Goal: Task Accomplishment & Management: Manage account settings

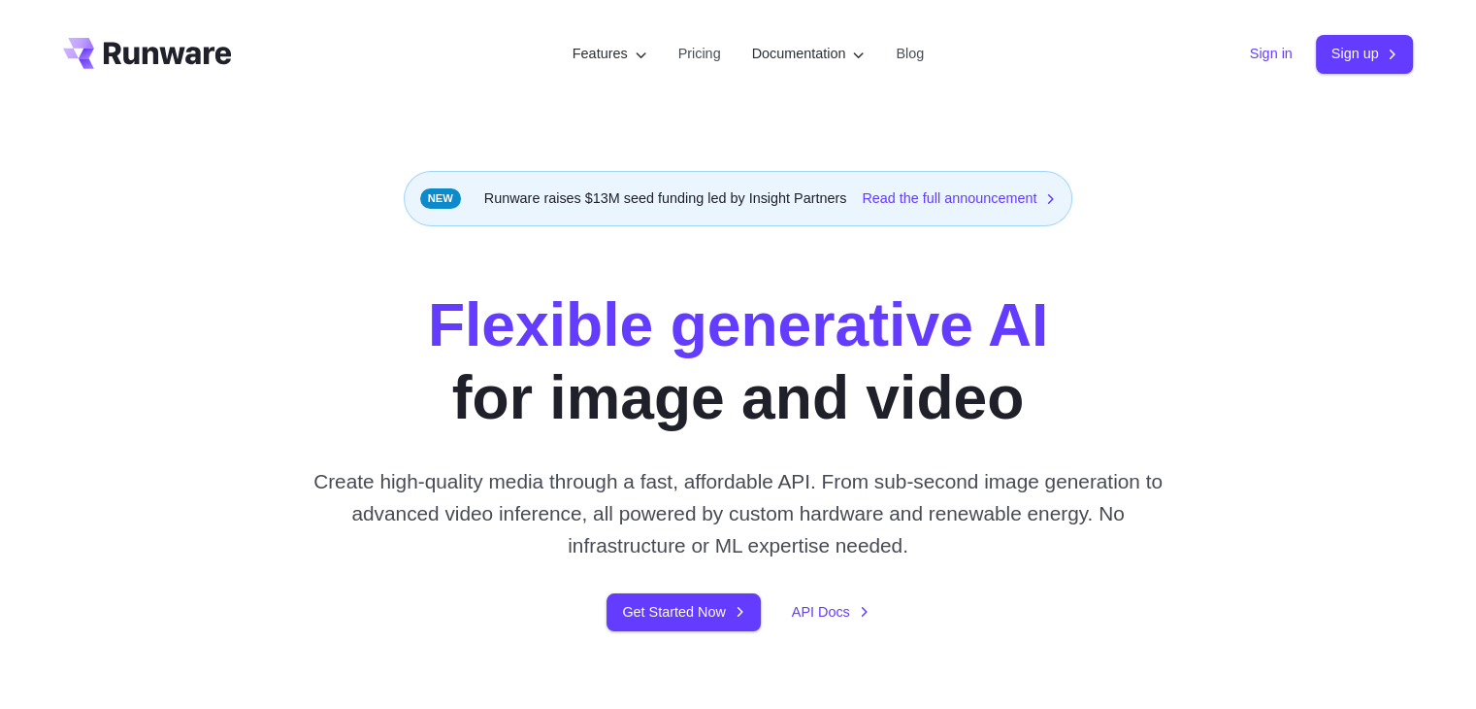
drag, startPoint x: 0, startPoint y: 0, endPoint x: 1273, endPoint y: 43, distance: 1274.1
click at [1273, 43] on link "Sign in" at bounding box center [1271, 54] width 43 height 22
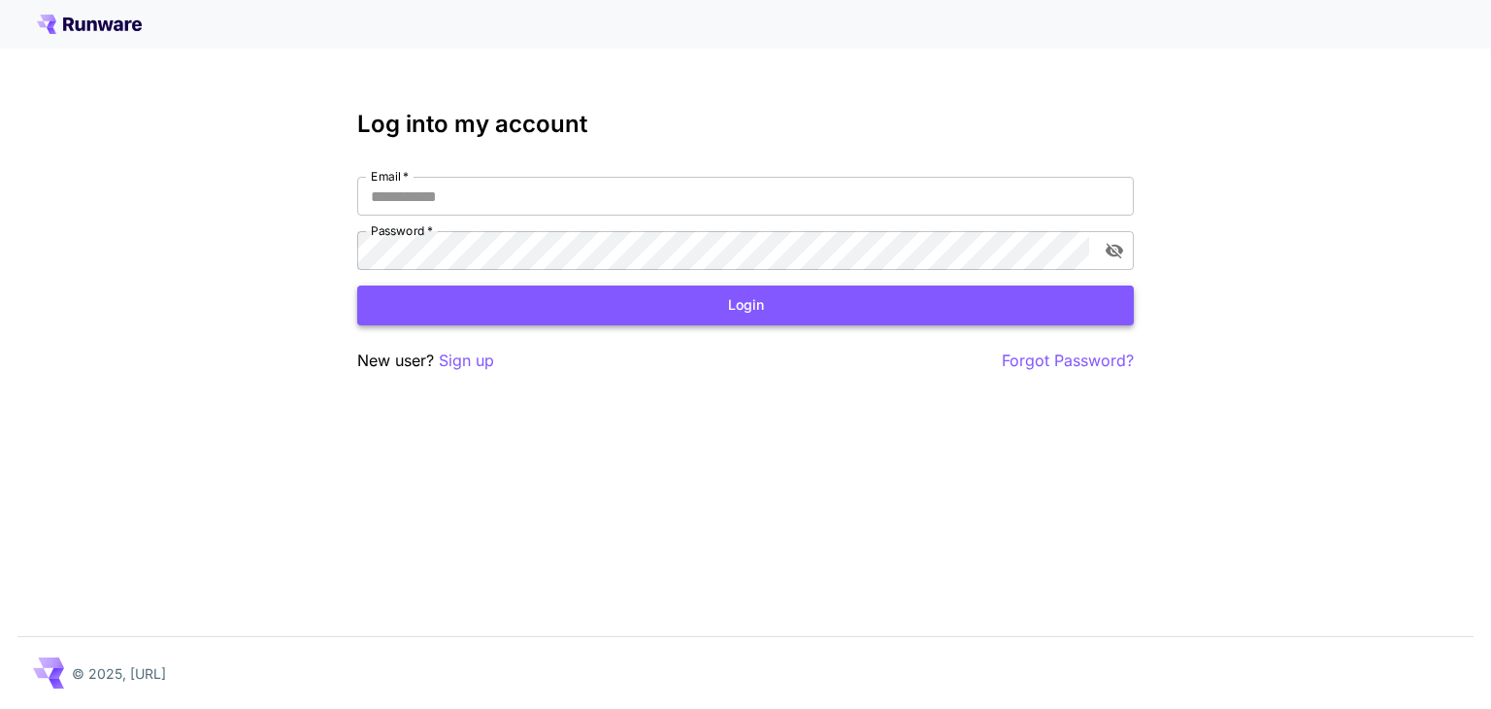
type input "**********"
click at [745, 286] on button "Login" at bounding box center [745, 305] width 776 height 40
